Goal: Register for event/course

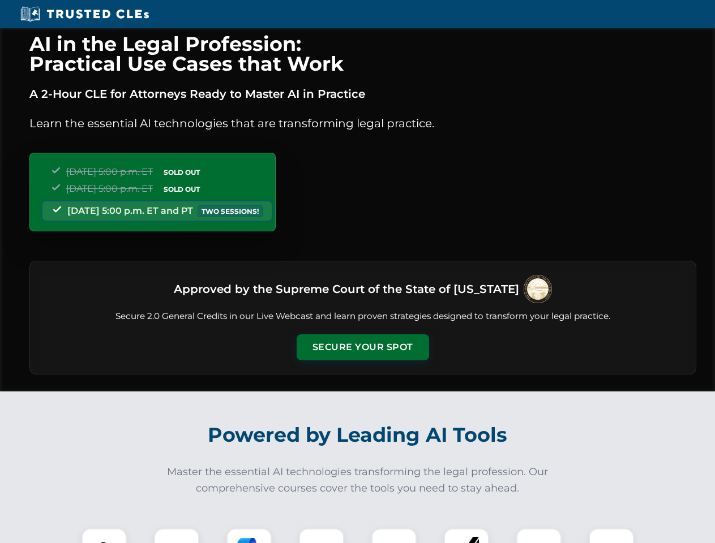
click at [362, 348] on button "Secure Your Spot" at bounding box center [363, 348] width 132 height 26
click at [104, 536] on img at bounding box center [104, 551] width 33 height 33
